Goal: Task Accomplishment & Management: Manage account settings

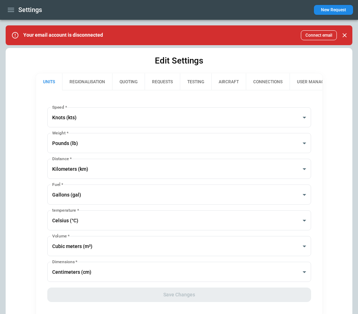
click at [265, 80] on button "CONNECTIONS" at bounding box center [268, 81] width 44 height 17
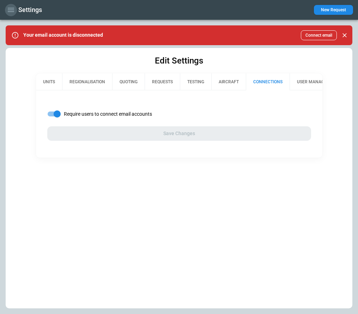
click at [13, 11] on icon "button" at bounding box center [11, 10] width 8 height 8
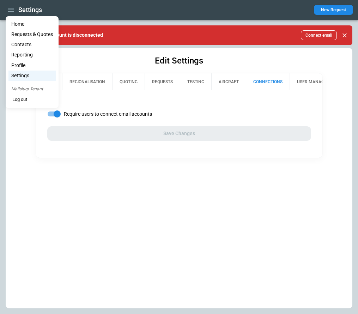
click at [31, 72] on li "Settings" at bounding box center [31, 75] width 47 height 10
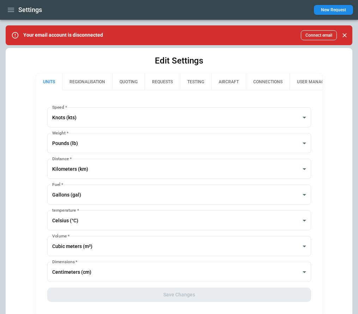
click at [12, 8] on icon "button" at bounding box center [11, 10] width 6 height 4
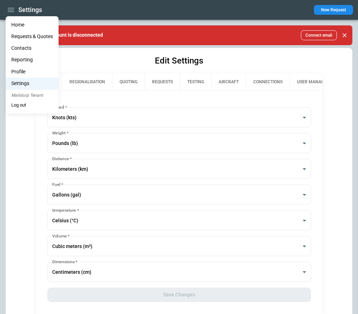
click at [25, 164] on div at bounding box center [179, 157] width 358 height 314
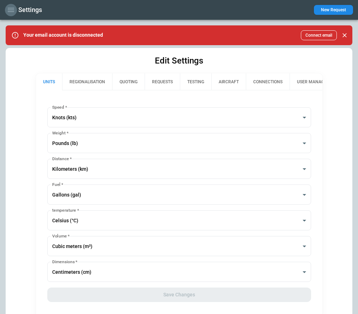
click at [12, 7] on icon "button" at bounding box center [11, 10] width 8 height 8
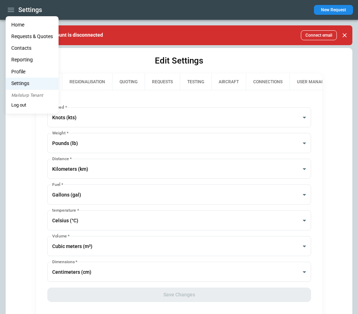
click at [25, 70] on li "Profile" at bounding box center [32, 72] width 53 height 12
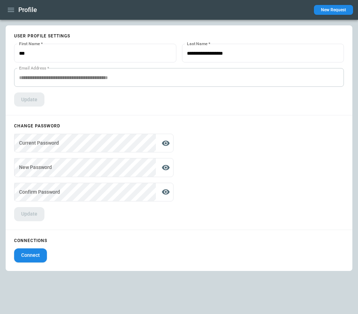
click at [10, 8] on icon "button" at bounding box center [11, 10] width 8 height 8
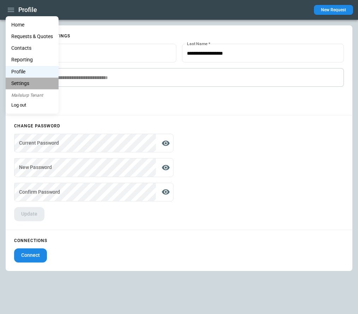
click at [20, 83] on li "Settings" at bounding box center [32, 84] width 53 height 12
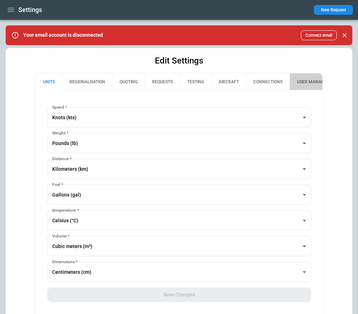
click at [306, 82] on button "USER MANAGEMENT" at bounding box center [317, 81] width 56 height 17
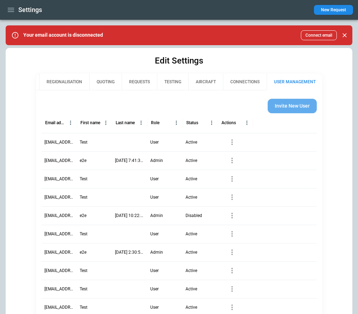
click at [284, 106] on button "Invite New User" at bounding box center [291, 106] width 49 height 14
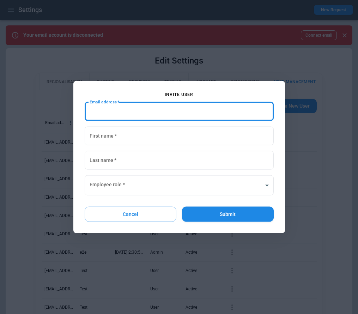
click at [135, 109] on input "Email address   *" at bounding box center [179, 111] width 189 height 19
paste input "**********"
type input "**********"
click at [171, 144] on input "First name   *" at bounding box center [179, 135] width 189 height 19
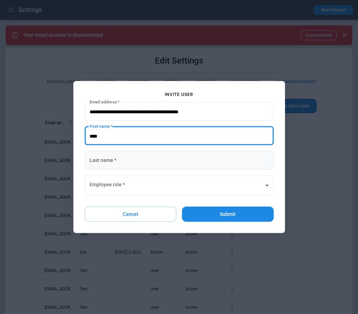
type input "****"
click at [153, 153] on input "Last name   *" at bounding box center [179, 160] width 189 height 19
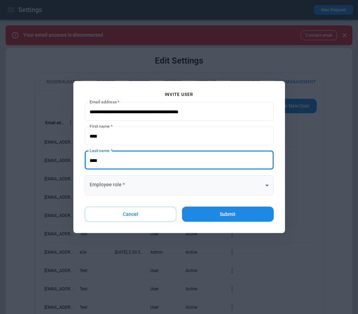
type input "****"
click at [106, 183] on body "Settings New Request Your email account is disconnected Connect email Edit Sett…" at bounding box center [179, 157] width 358 height 314
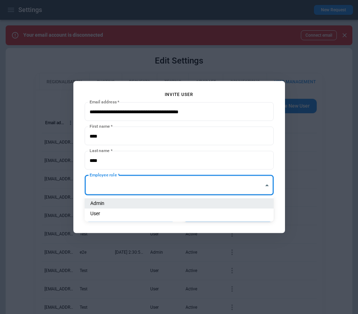
click at [113, 215] on li "User" at bounding box center [179, 213] width 189 height 10
type input "**********"
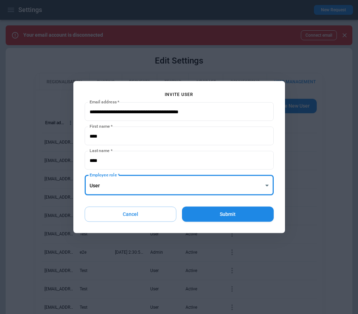
click at [241, 214] on button "Submit" at bounding box center [227, 213] width 91 height 15
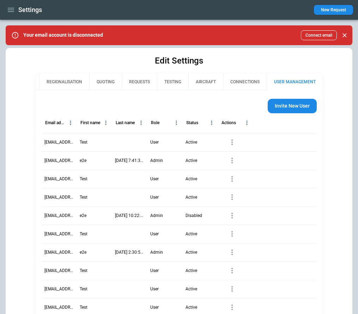
click at [235, 80] on button "CONNECTIONS" at bounding box center [245, 81] width 44 height 17
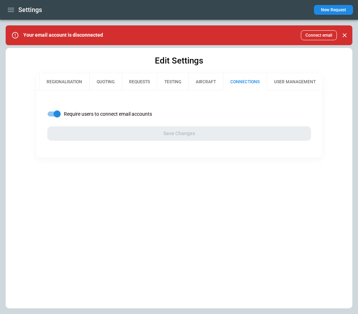
click at [12, 8] on icon "button" at bounding box center [11, 10] width 6 height 4
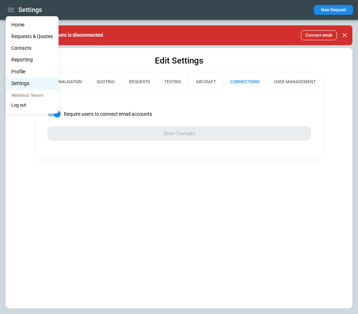
click at [24, 105] on button "Log out" at bounding box center [19, 105] width 26 height 11
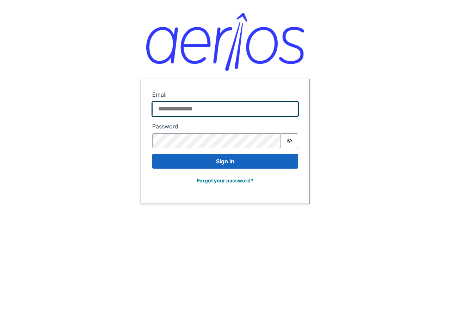
click at [267, 107] on input "Email" at bounding box center [225, 108] width 146 height 15
paste input "**********"
type input "**********"
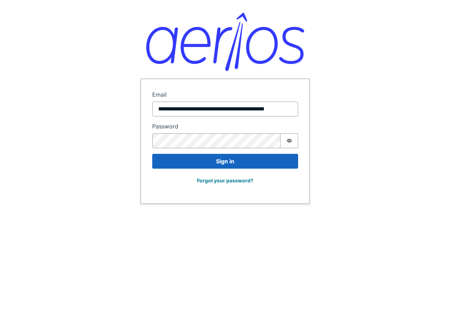
scroll to position [0, 0]
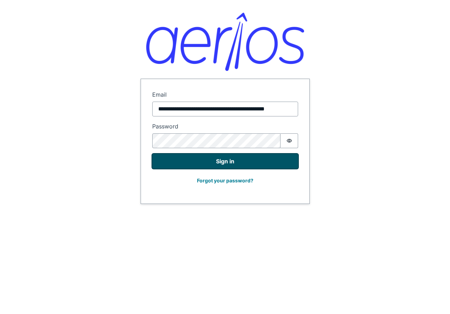
click at [251, 164] on button "Sign in" at bounding box center [225, 161] width 146 height 15
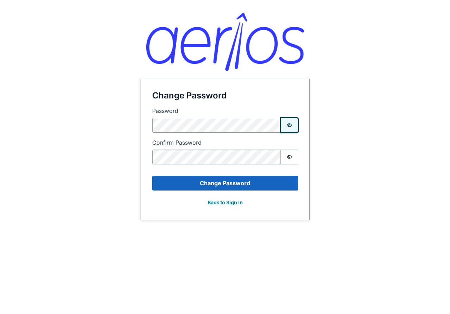
click at [292, 120] on button "Password is hidden" at bounding box center [289, 125] width 18 height 15
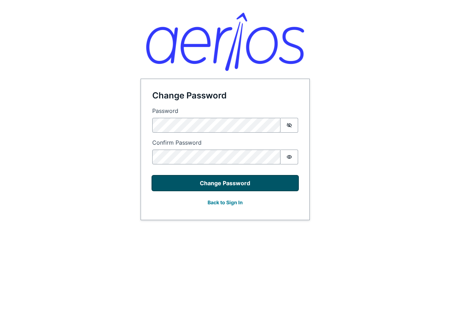
click at [199, 183] on button "Change Password" at bounding box center [225, 182] width 146 height 15
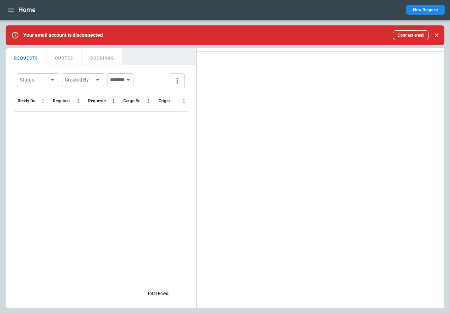
click at [11, 10] on icon "button" at bounding box center [11, 10] width 6 height 4
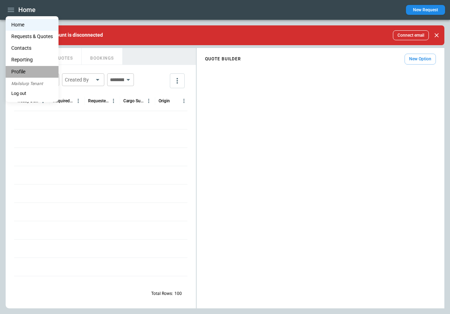
click at [25, 71] on li "Profile" at bounding box center [32, 72] width 53 height 12
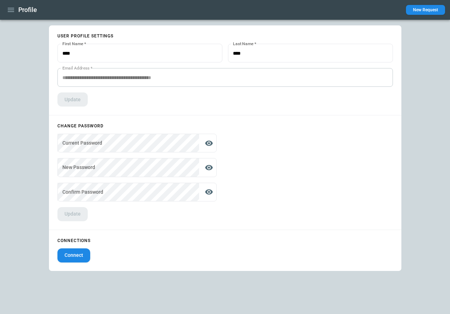
click at [14, 8] on icon "button" at bounding box center [11, 10] width 8 height 8
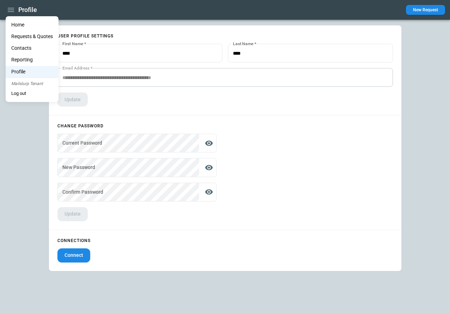
click at [18, 24] on li "Home" at bounding box center [32, 25] width 53 height 12
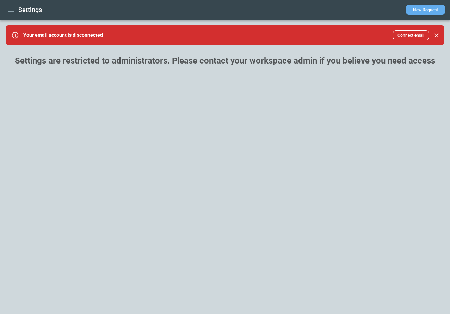
click at [423, 10] on button "New Request" at bounding box center [425, 10] width 39 height 10
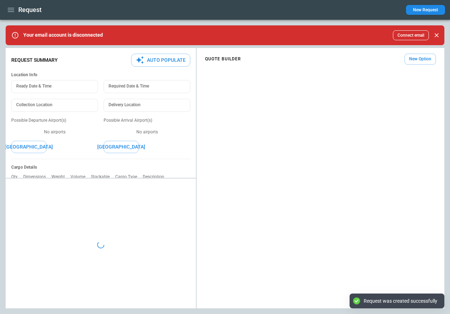
type textarea "*"
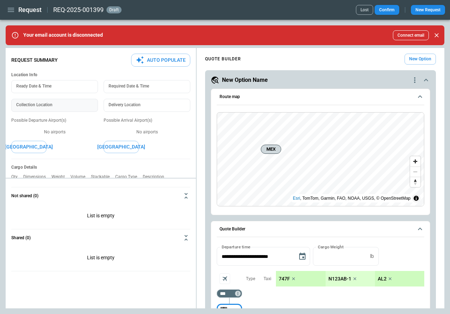
scroll to position [118, 0]
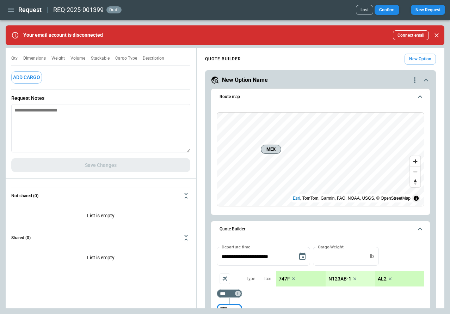
click at [12, 11] on icon "button" at bounding box center [11, 10] width 6 height 4
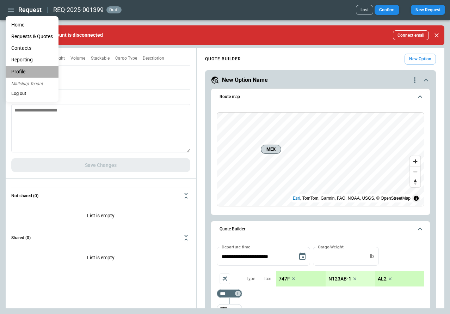
click at [21, 70] on li "Profile" at bounding box center [32, 72] width 53 height 12
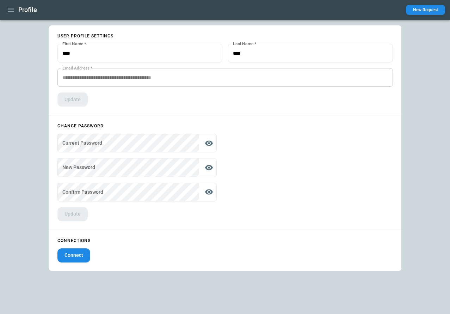
click at [9, 11] on icon "button" at bounding box center [11, 10] width 6 height 4
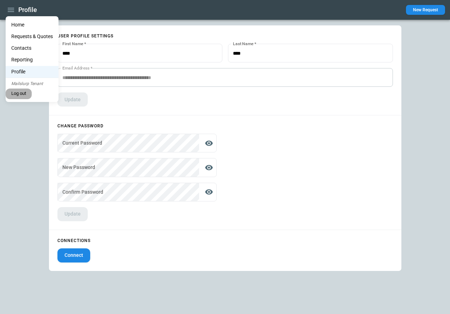
click at [22, 94] on button "Log out" at bounding box center [19, 93] width 26 height 11
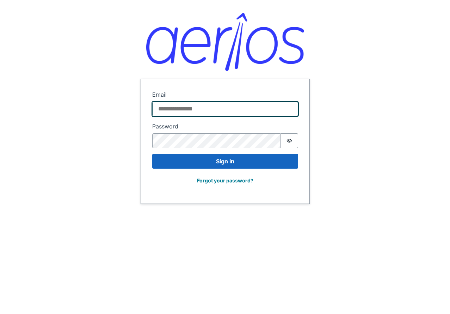
click at [220, 106] on input "Email" at bounding box center [225, 108] width 146 height 15
paste input "**********"
type input "**********"
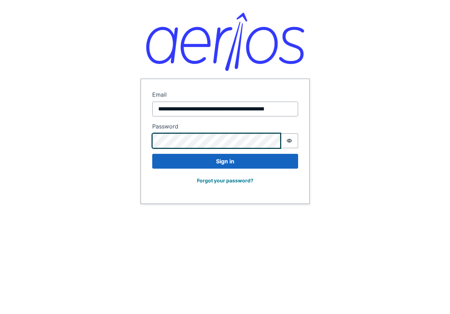
scroll to position [0, 0]
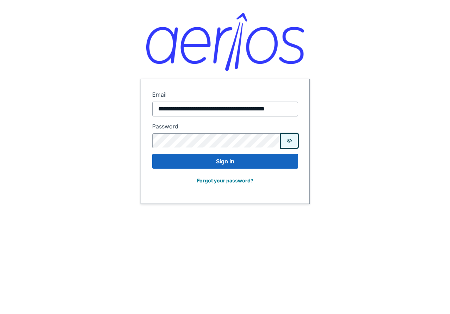
click at [296, 139] on button "Password is hidden" at bounding box center [289, 140] width 18 height 15
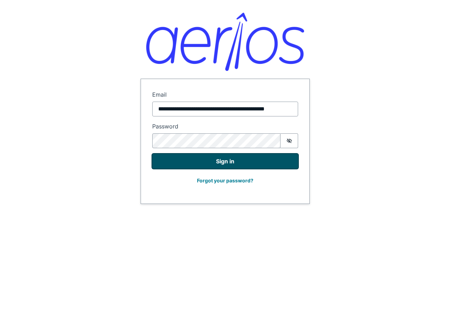
click at [248, 162] on button "Sign in" at bounding box center [225, 161] width 146 height 15
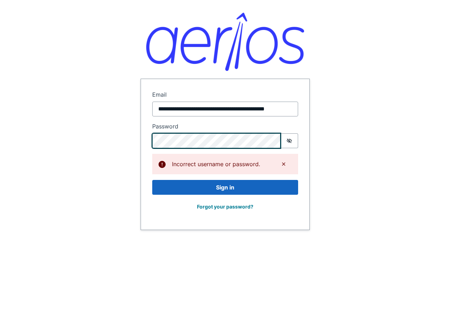
click at [128, 141] on div "**********" at bounding box center [225, 115] width 450 height 230
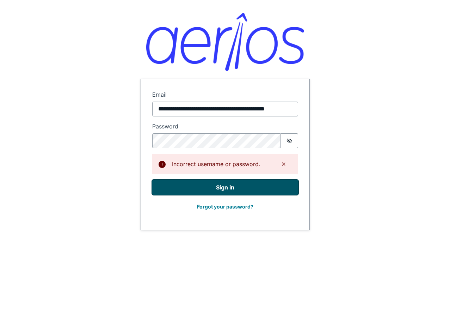
click at [179, 192] on button "Sign in" at bounding box center [225, 187] width 146 height 15
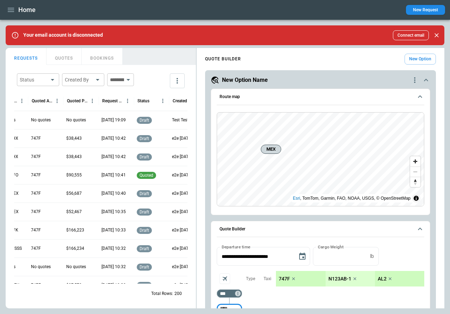
click at [178, 81] on icon "more" at bounding box center [177, 80] width 8 height 8
click at [174, 107] on icon at bounding box center [176, 108] width 4 height 2
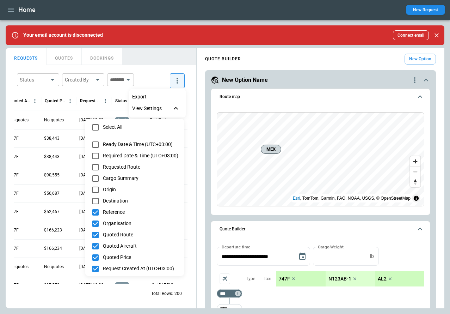
click at [186, 62] on div at bounding box center [225, 157] width 450 height 314
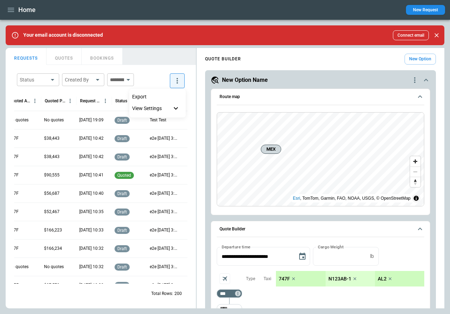
click at [200, 79] on div at bounding box center [225, 157] width 450 height 314
click at [37, 27] on div "Your email account is disconnected Connect email" at bounding box center [225, 35] width 439 height 20
click at [15, 13] on icon "button" at bounding box center [11, 10] width 8 height 8
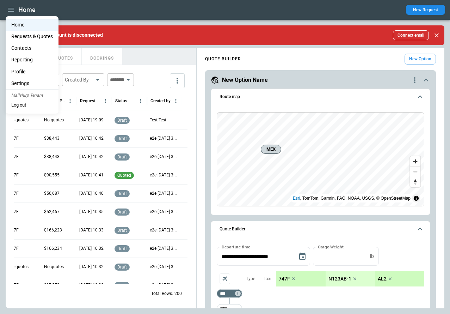
click at [24, 82] on li "Settings" at bounding box center [32, 84] width 53 height 12
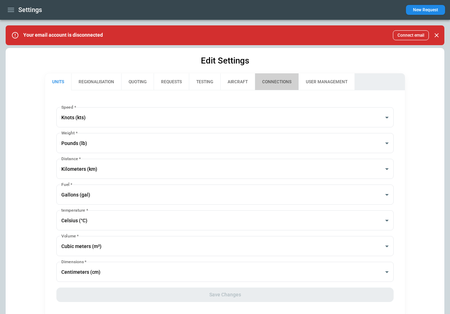
click at [279, 79] on button "CONNECTIONS" at bounding box center [277, 81] width 44 height 17
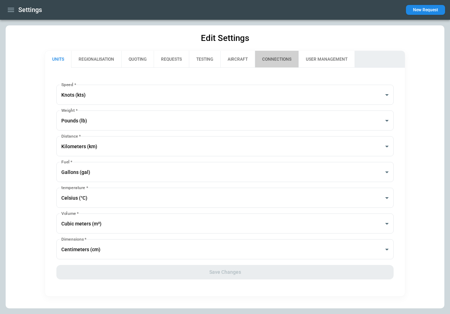
click at [271, 62] on button "CONNECTIONS" at bounding box center [277, 59] width 44 height 17
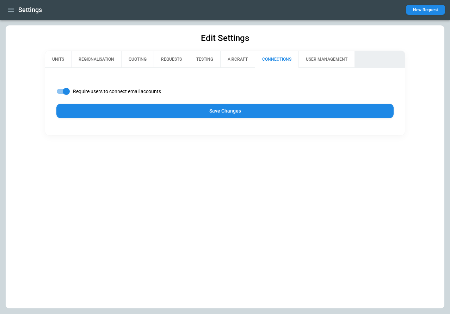
click at [215, 110] on button "Save Changes" at bounding box center [225, 111] width 338 height 14
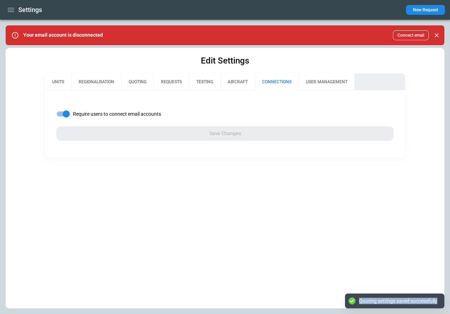
drag, startPoint x: 358, startPoint y: 301, endPoint x: 438, endPoint y: 299, distance: 80.0
click at [438, 299] on div "Quoting settings saved successfully" at bounding box center [394, 300] width 99 height 15
copy div "Quoting settings saved successfully"
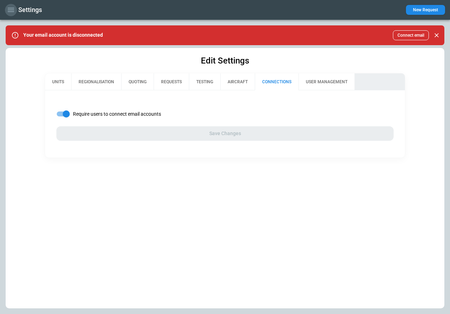
click at [10, 15] on button "button" at bounding box center [11, 10] width 12 height 12
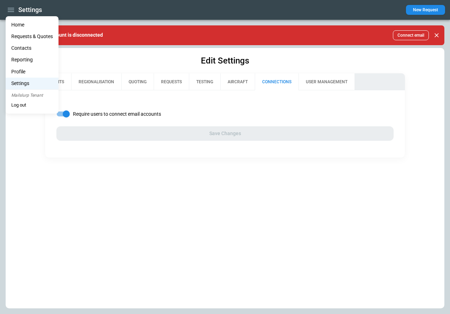
click at [19, 84] on li "Settings" at bounding box center [32, 84] width 53 height 12
click at [276, 83] on div at bounding box center [225, 157] width 450 height 314
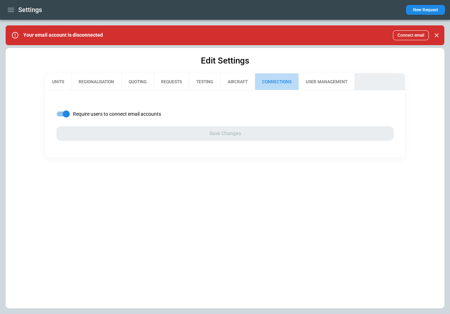
click at [276, 82] on button "CONNECTIONS" at bounding box center [277, 81] width 44 height 17
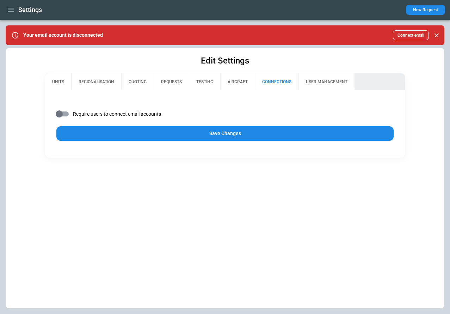
click at [224, 133] on button "Save Changes" at bounding box center [225, 133] width 338 height 14
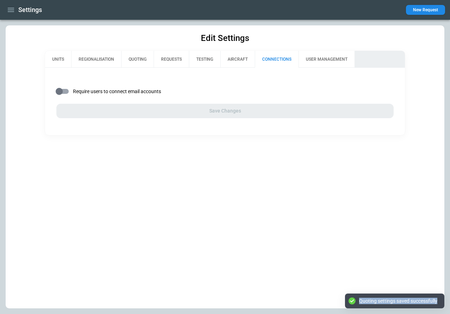
drag, startPoint x: 359, startPoint y: 302, endPoint x: 438, endPoint y: 302, distance: 79.3
click at [438, 302] on div "Quoting settings saved successfully" at bounding box center [394, 300] width 99 height 15
copy div "Quoting settings saved successfully"
